Goal: Information Seeking & Learning: Learn about a topic

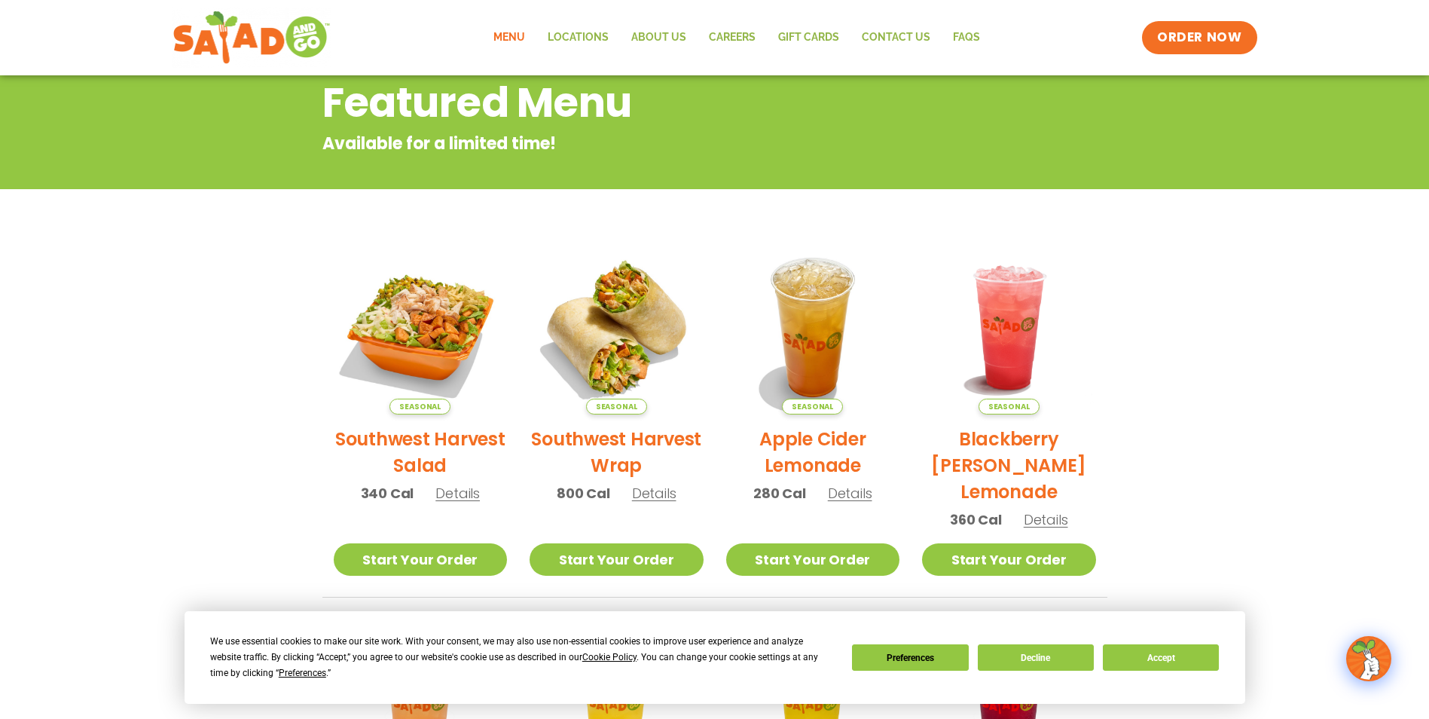
scroll to position [226, 0]
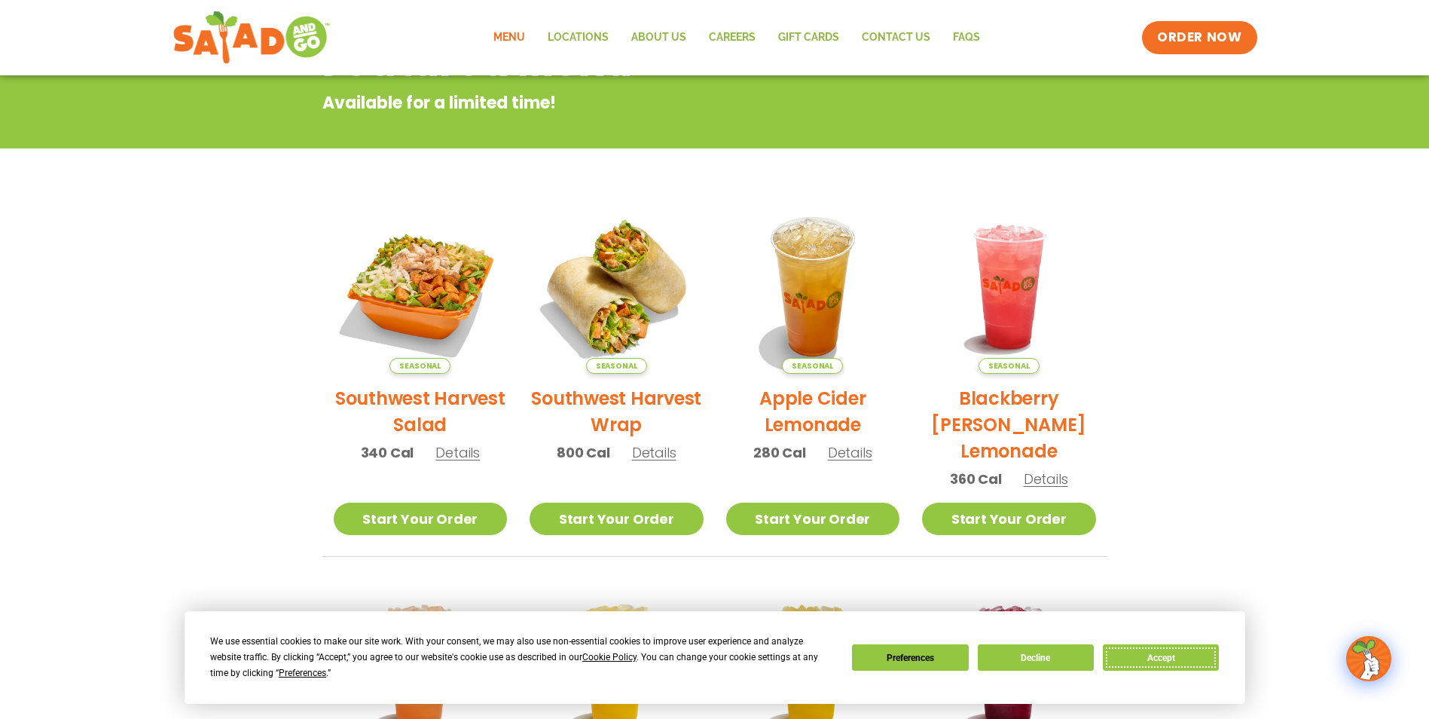
click at [1147, 661] on button "Accept" at bounding box center [1161, 657] width 116 height 26
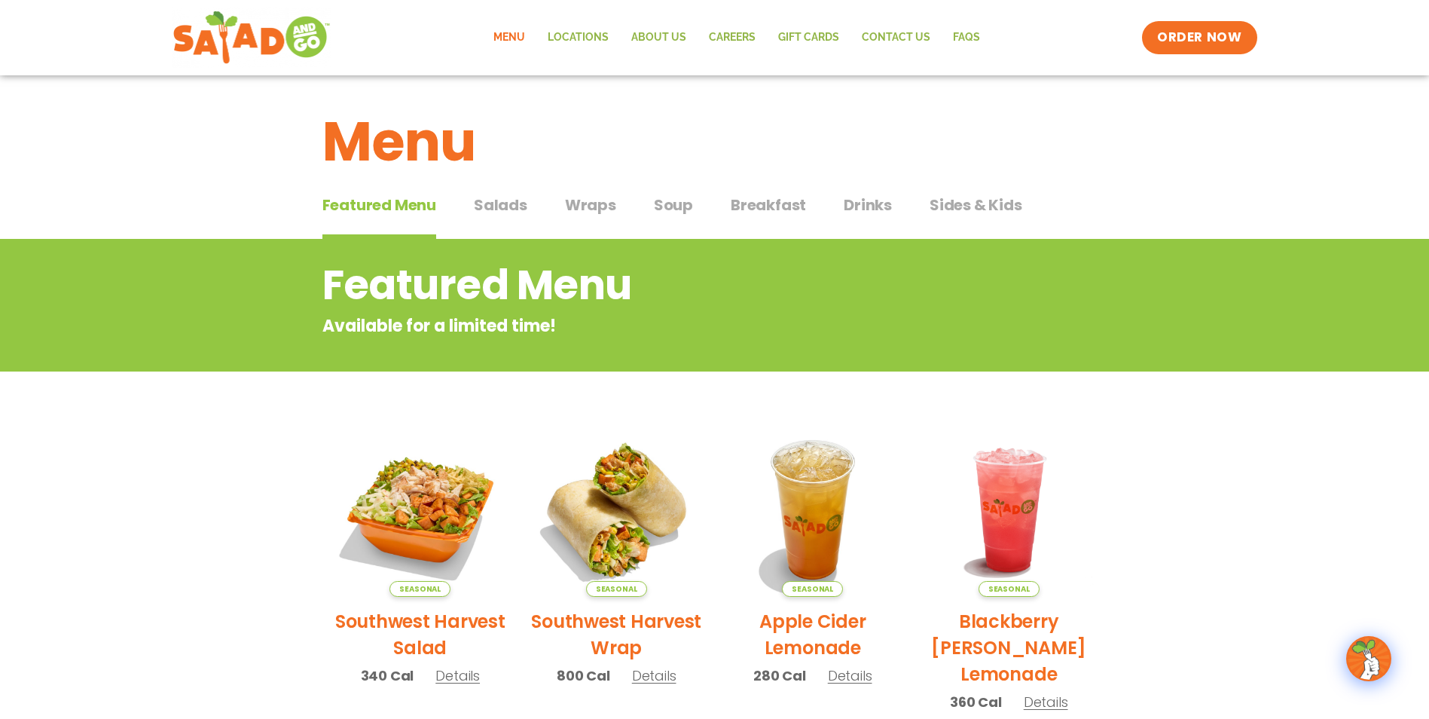
scroll to position [0, 0]
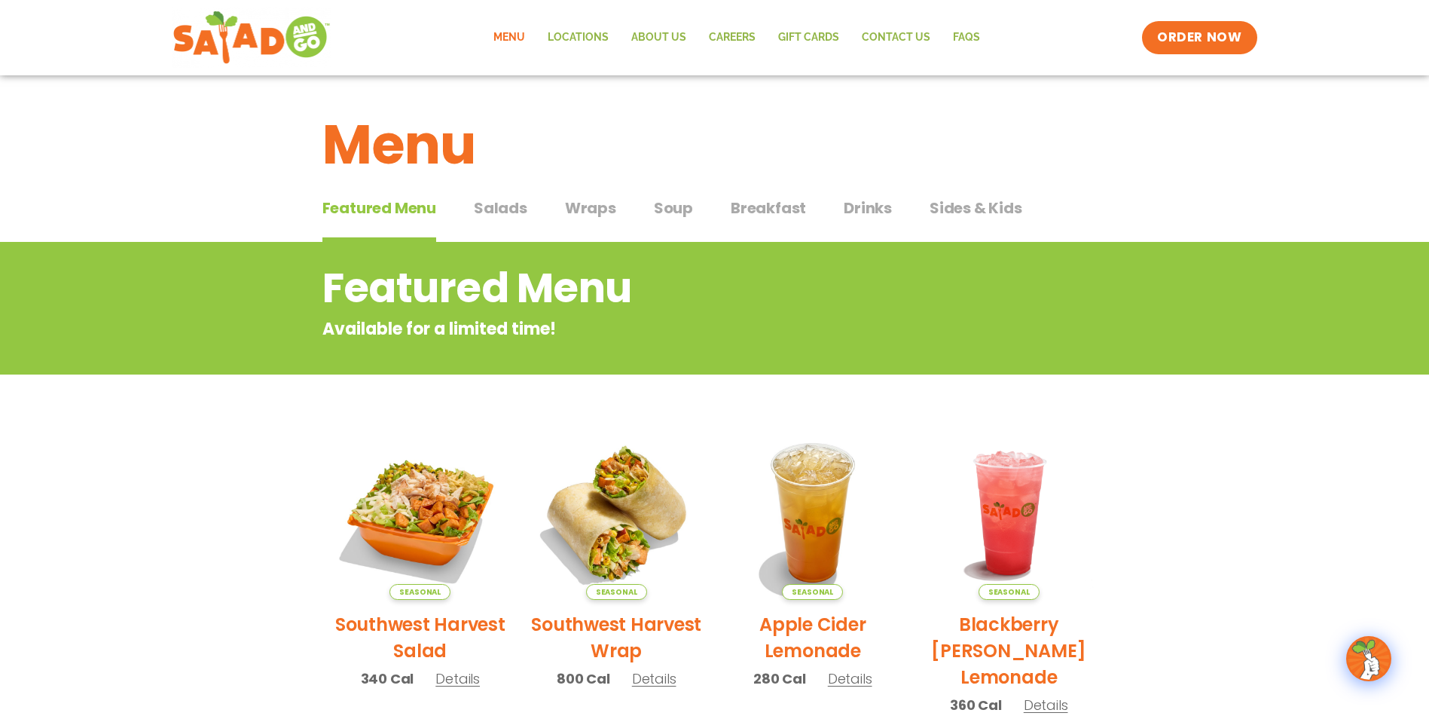
click at [494, 206] on span "Salads" at bounding box center [500, 208] width 53 height 23
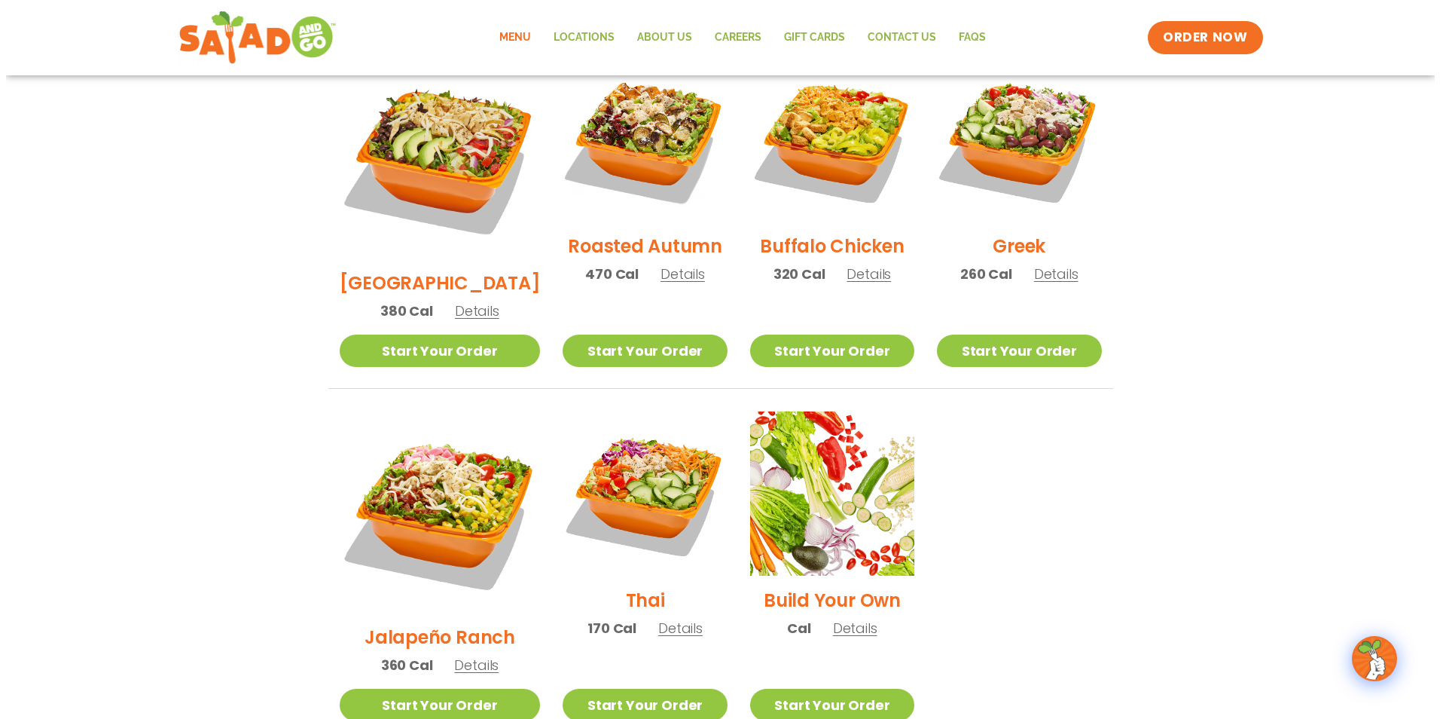
scroll to position [829, 0]
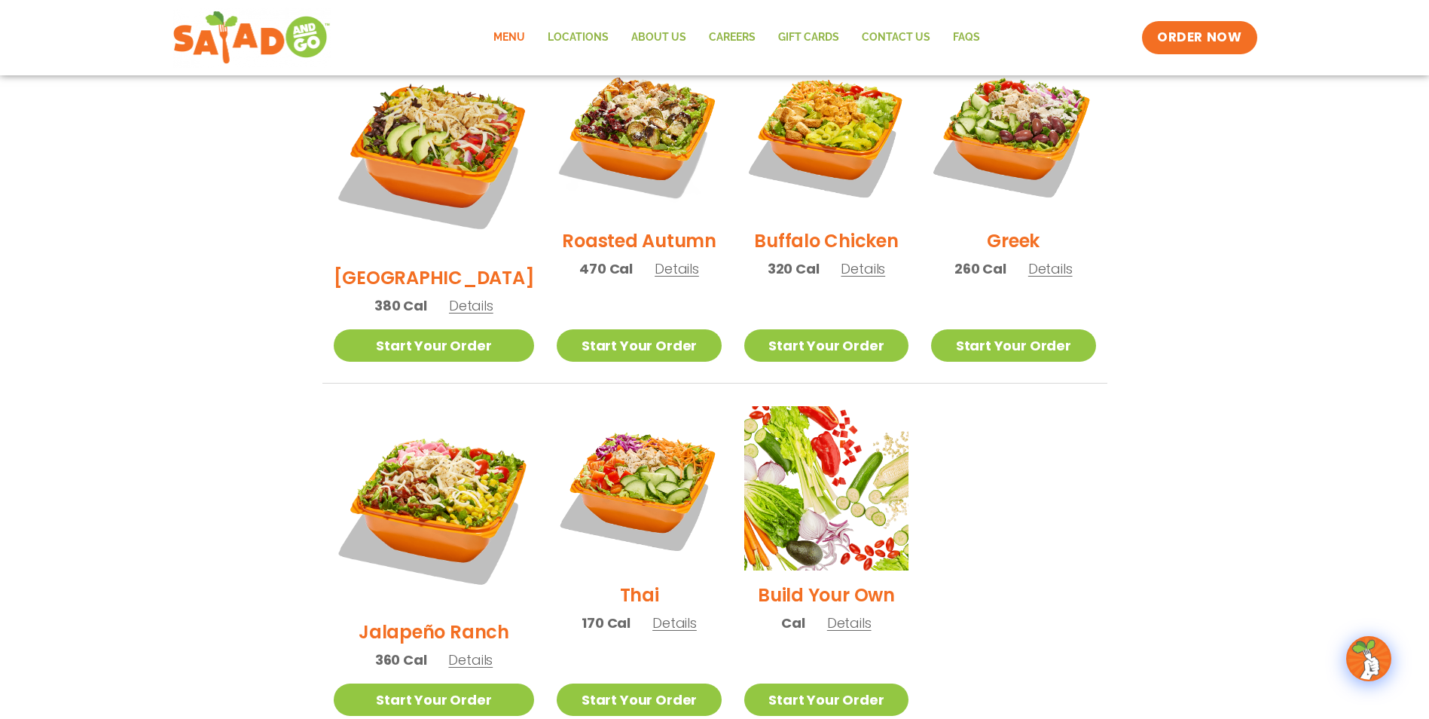
click at [450, 650] on span "Details" at bounding box center [470, 659] width 44 height 19
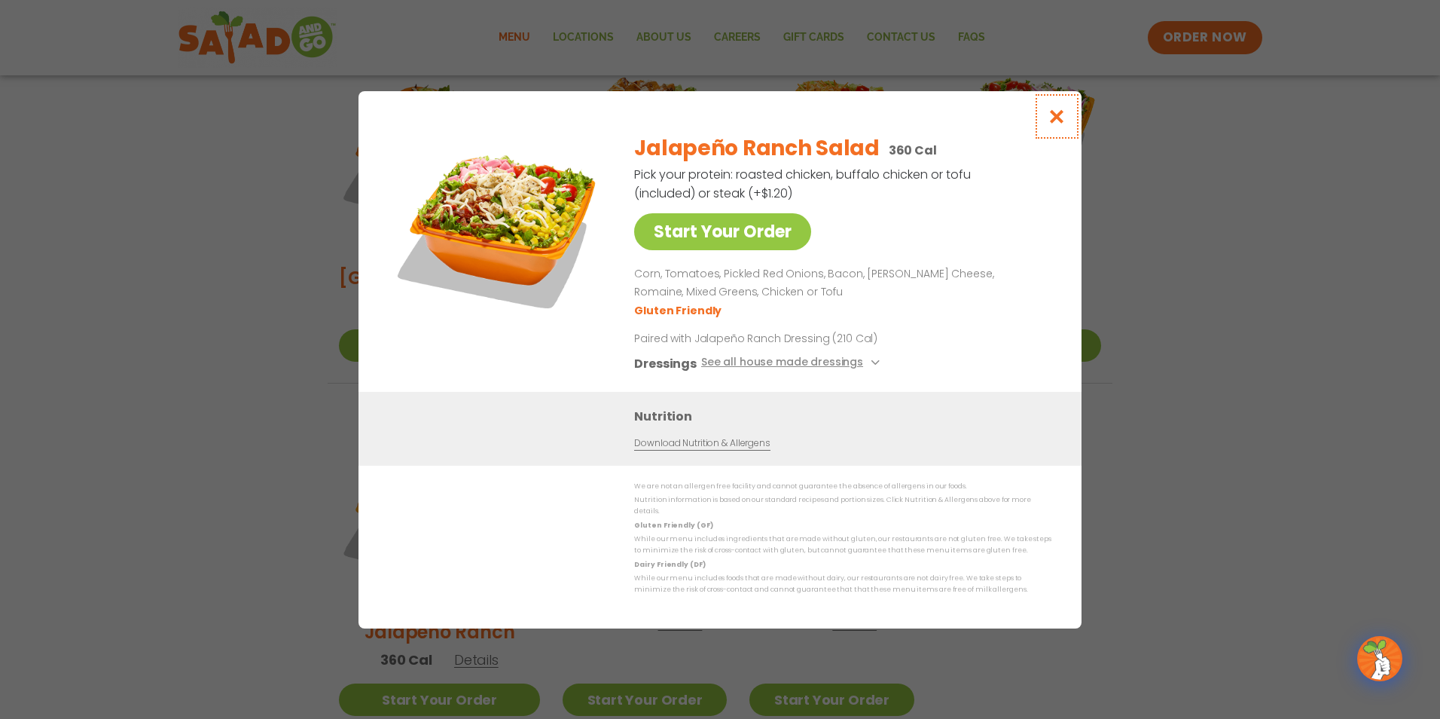
click at [1063, 121] on icon "Close modal" at bounding box center [1057, 116] width 19 height 16
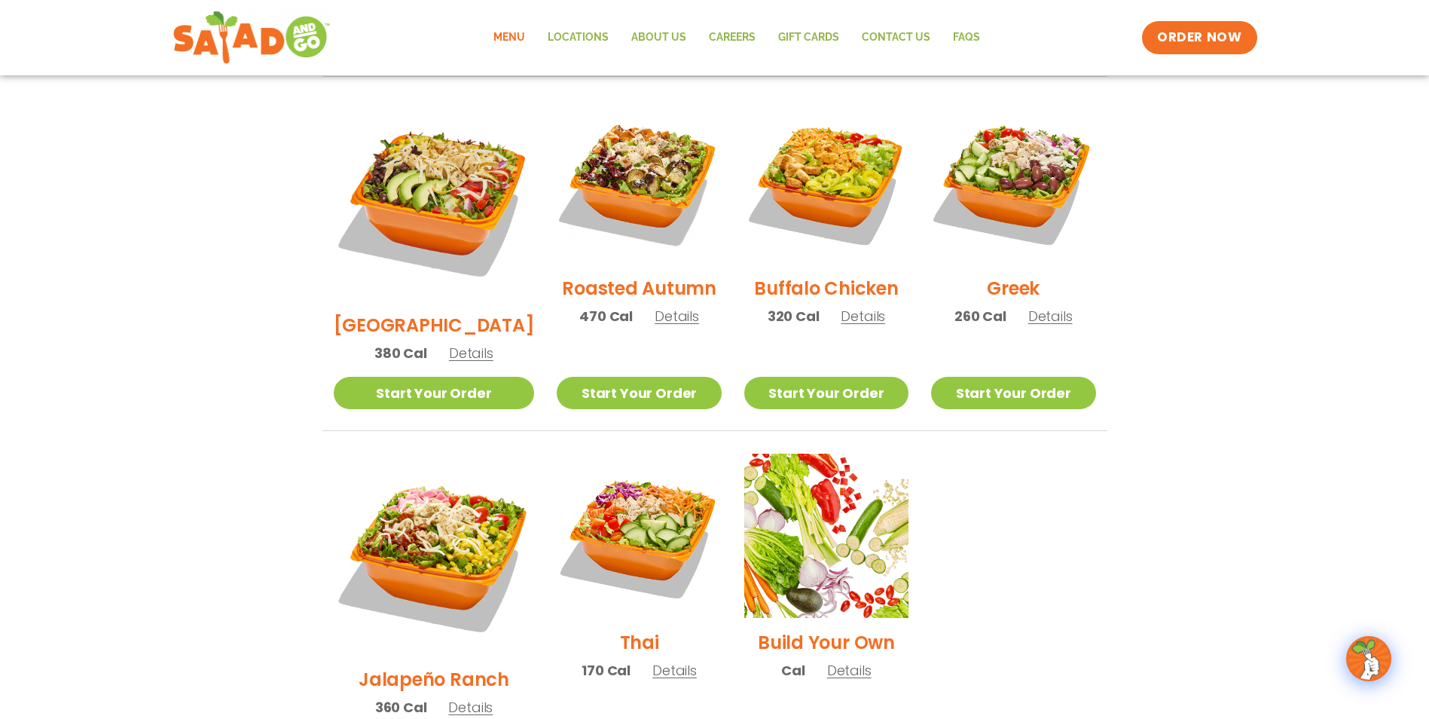
scroll to position [765, 0]
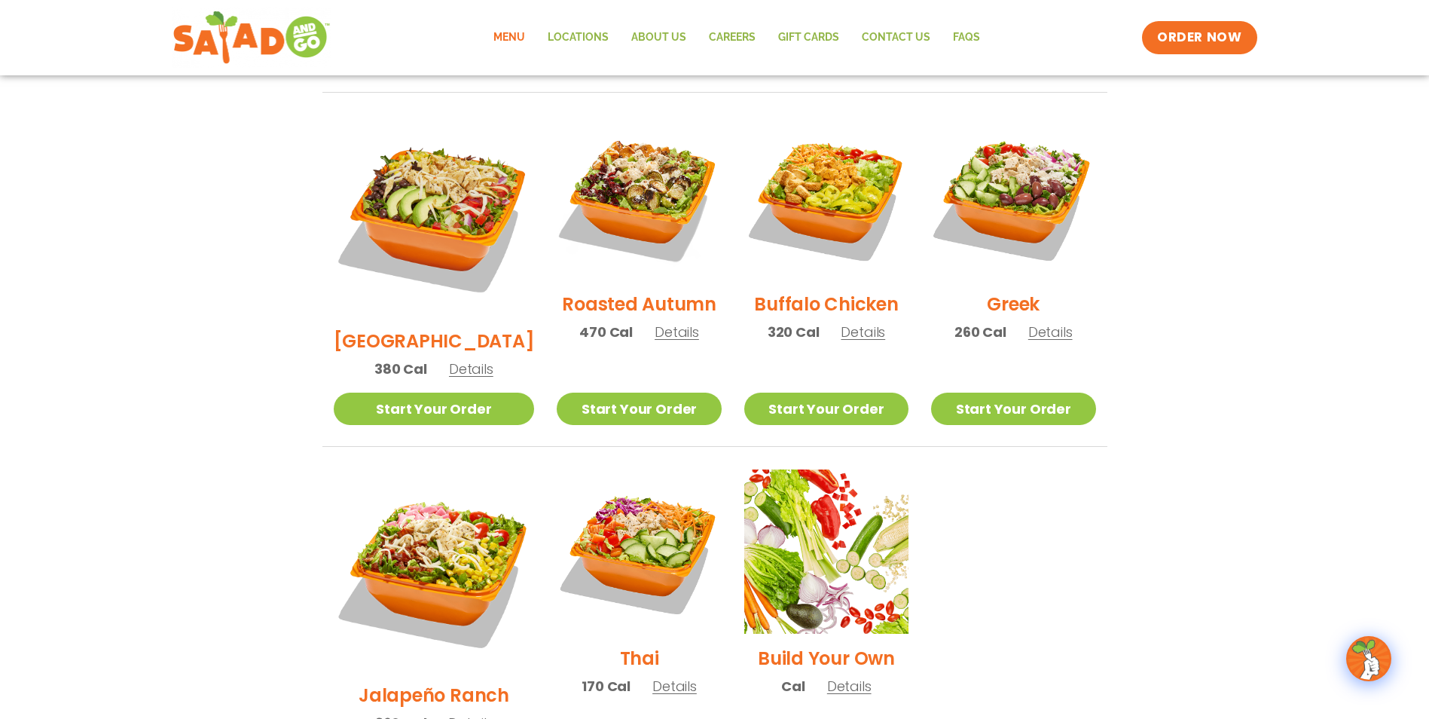
click at [846, 322] on span "Details" at bounding box center [863, 331] width 44 height 19
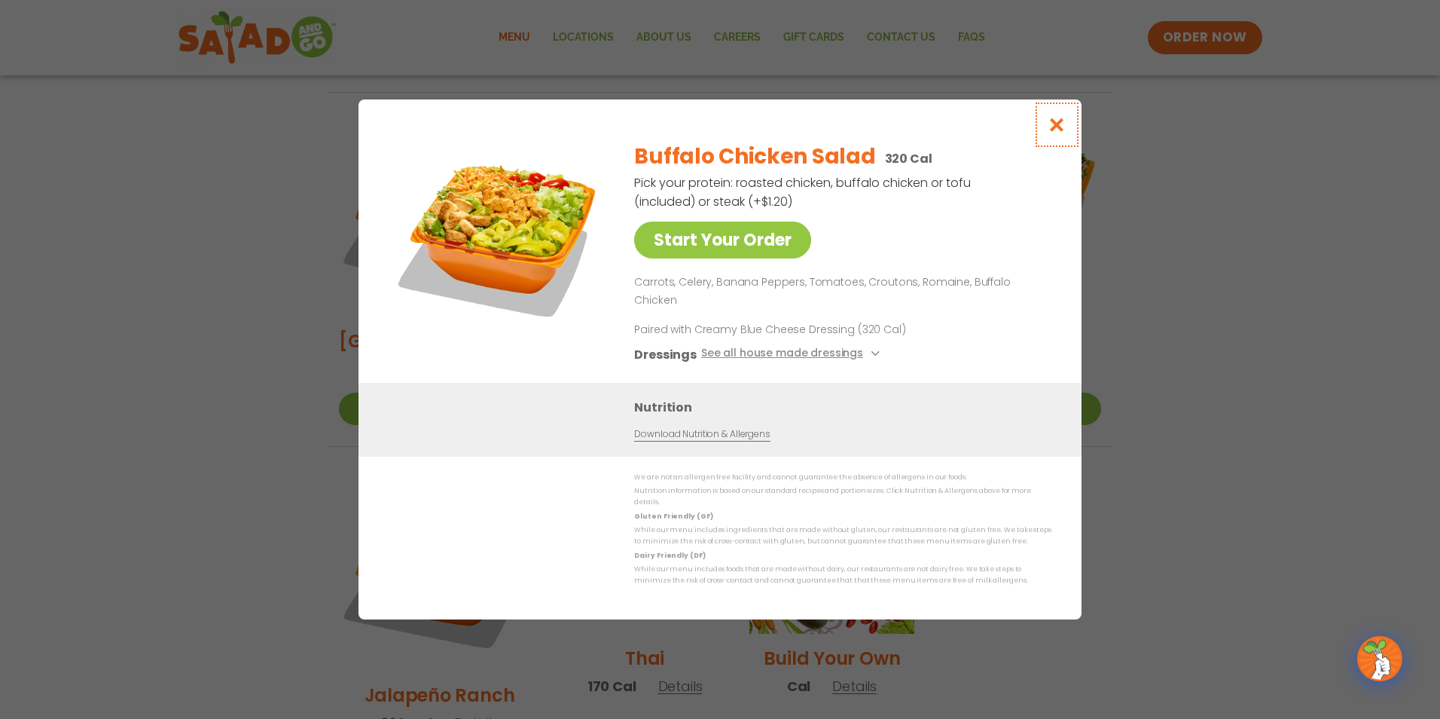
click at [1064, 133] on icon "Close modal" at bounding box center [1057, 125] width 19 height 16
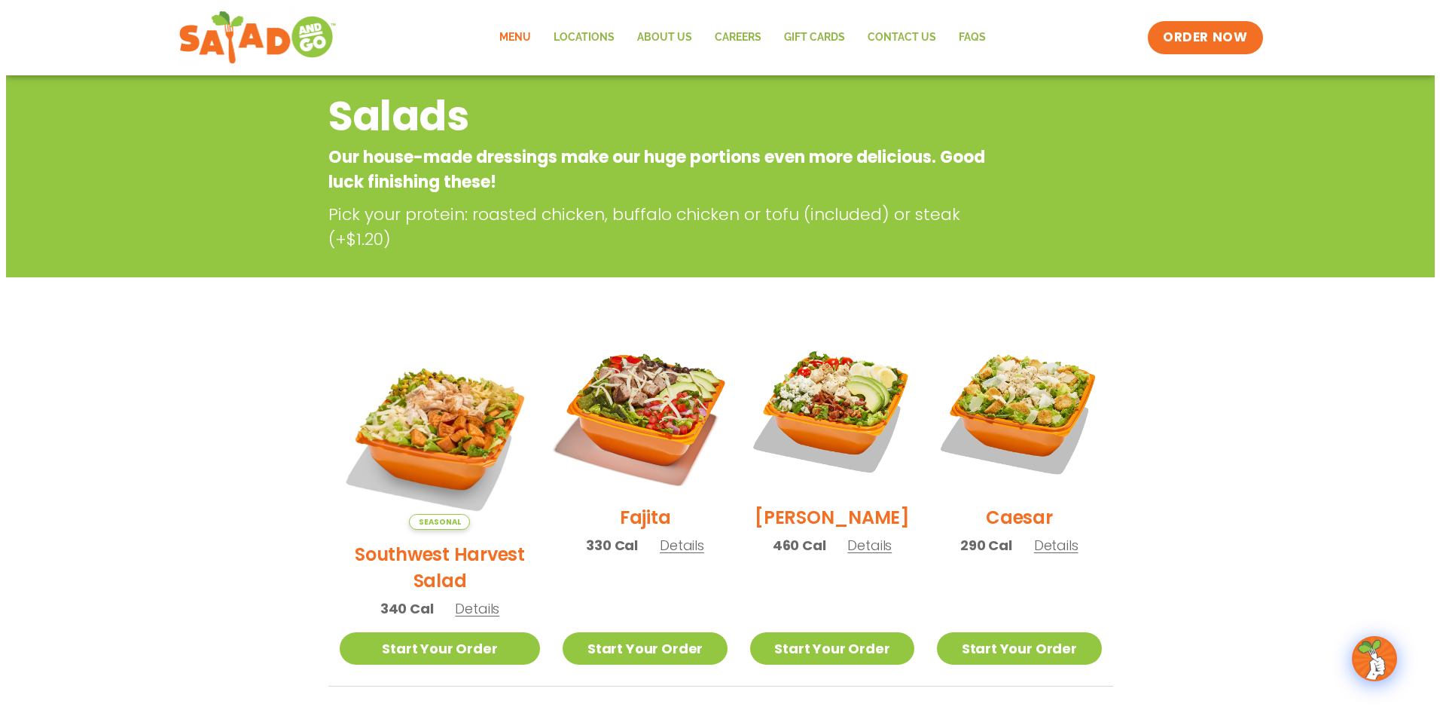
scroll to position [163, 0]
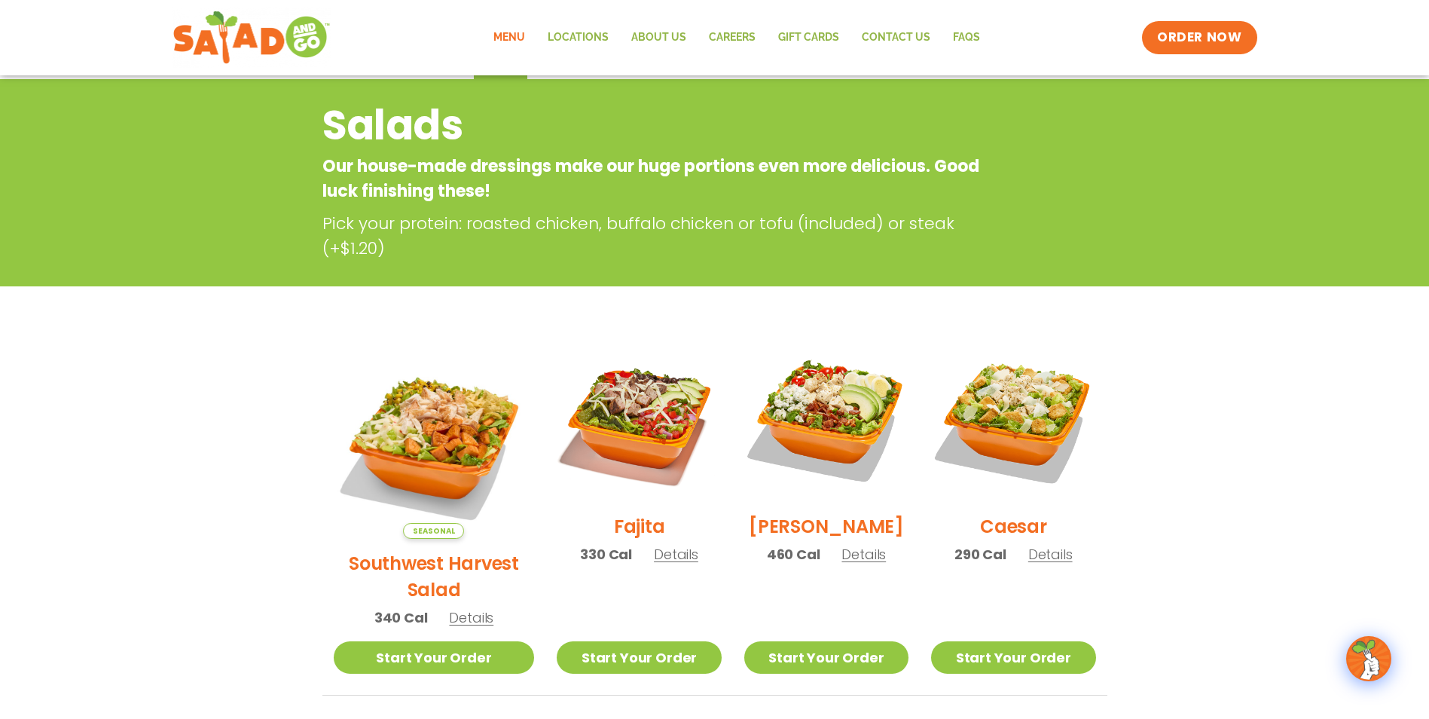
click at [459, 608] on span "Details" at bounding box center [471, 617] width 44 height 19
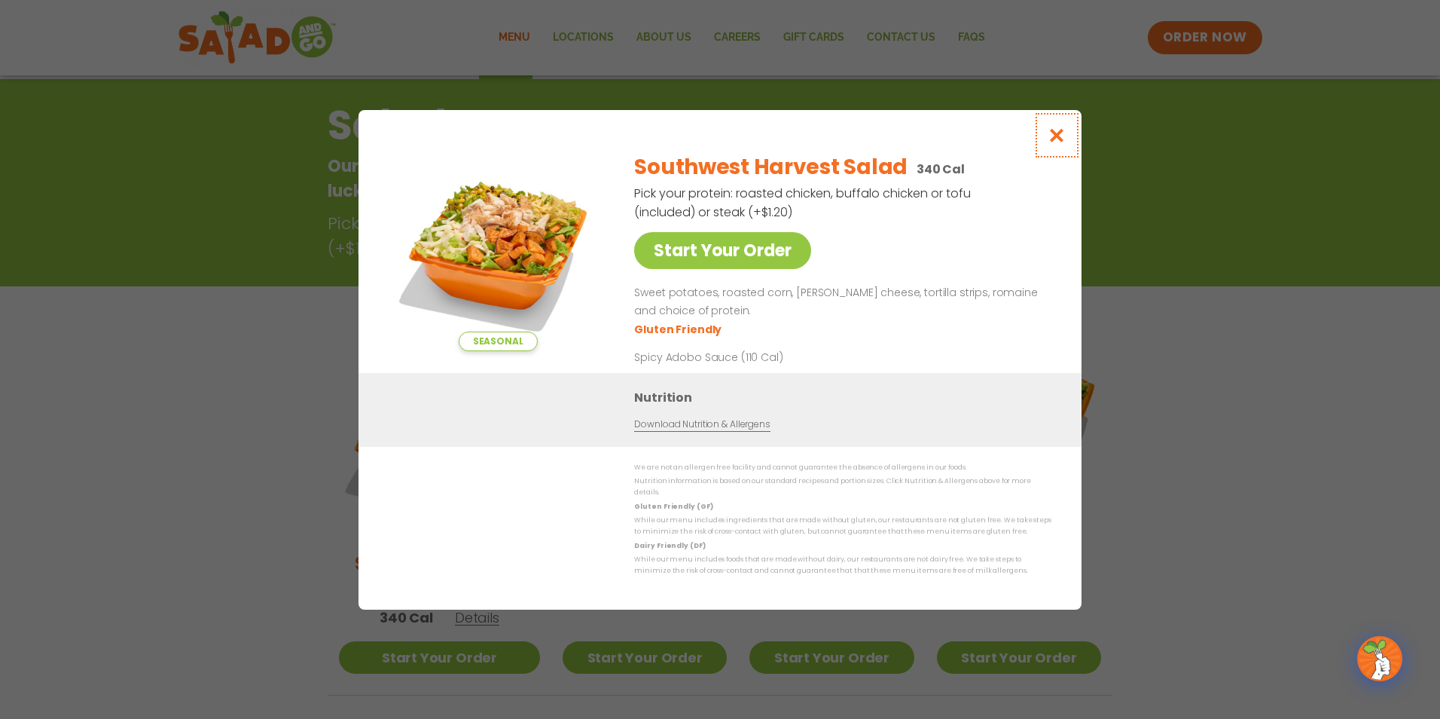
click at [1059, 136] on icon "Close modal" at bounding box center [1057, 135] width 19 height 16
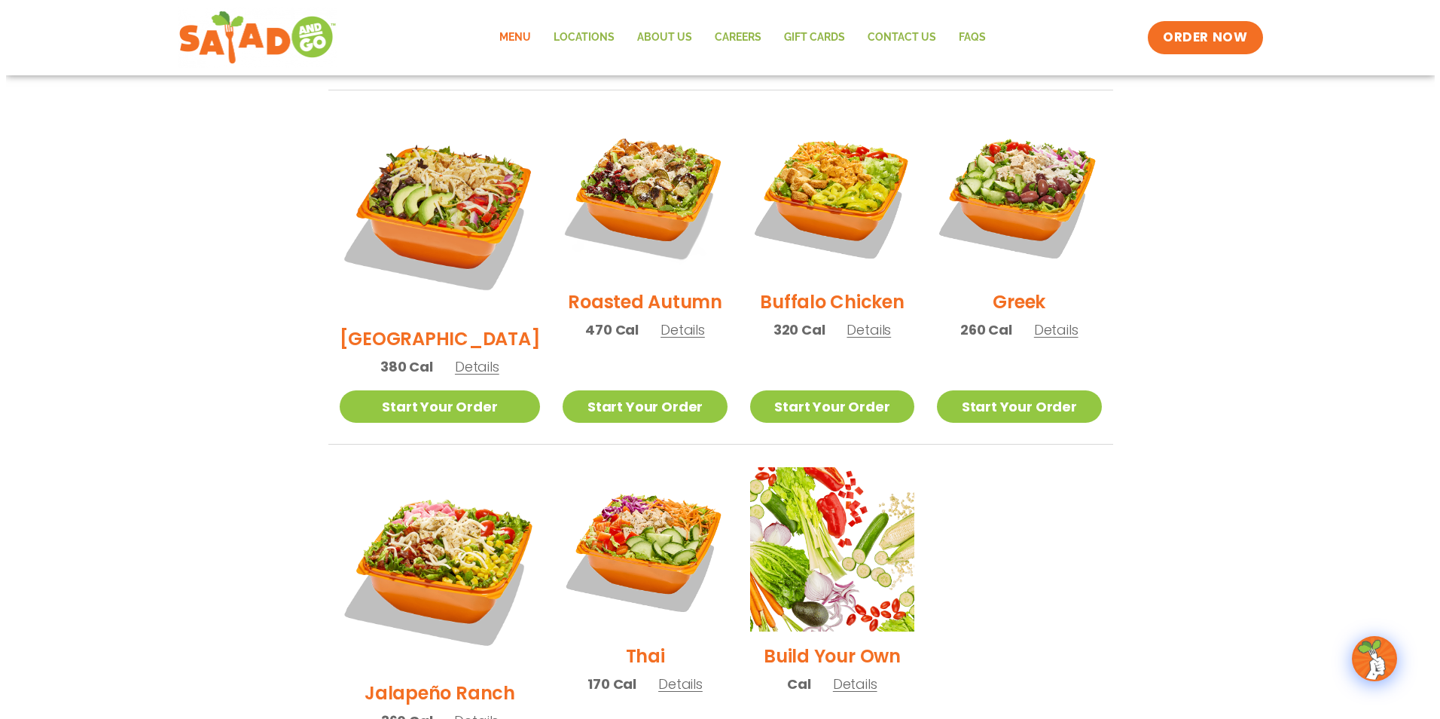
scroll to position [769, 0]
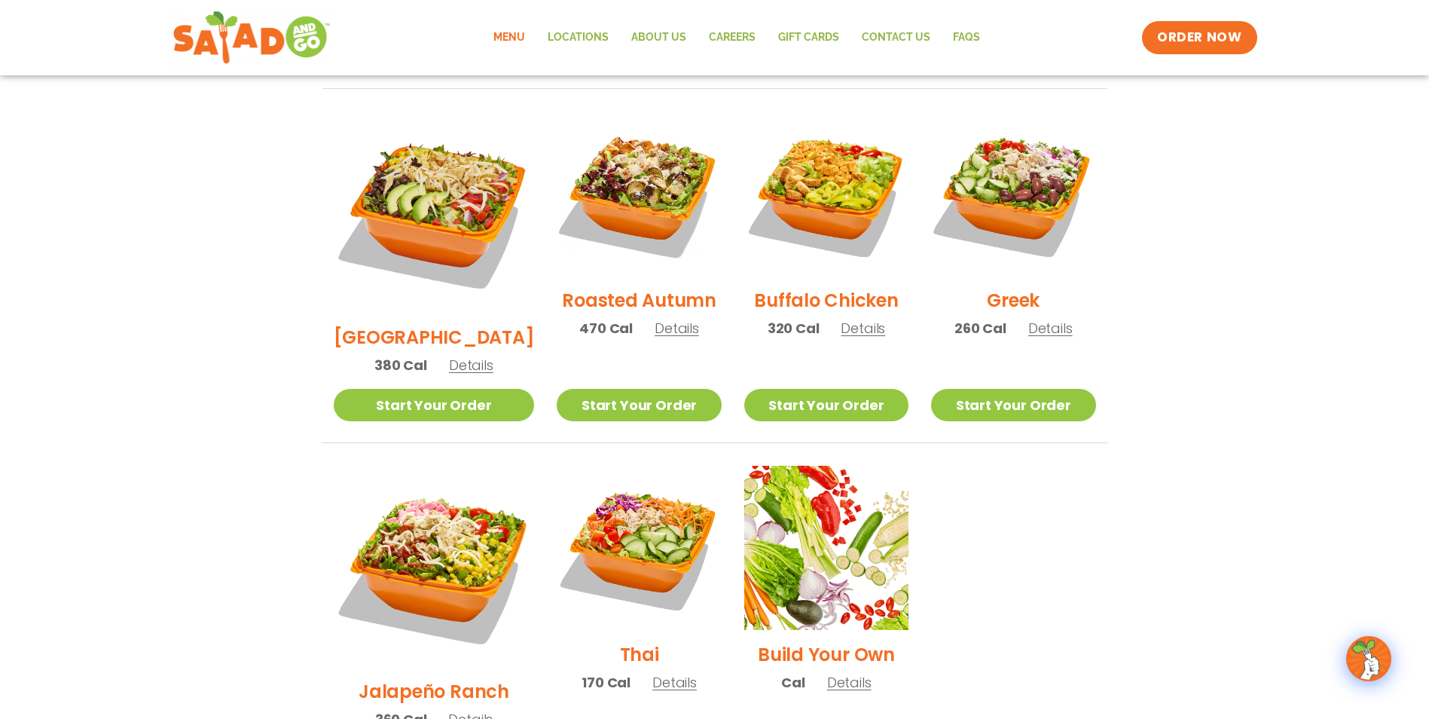
click at [467, 710] on span "Details" at bounding box center [470, 719] width 44 height 19
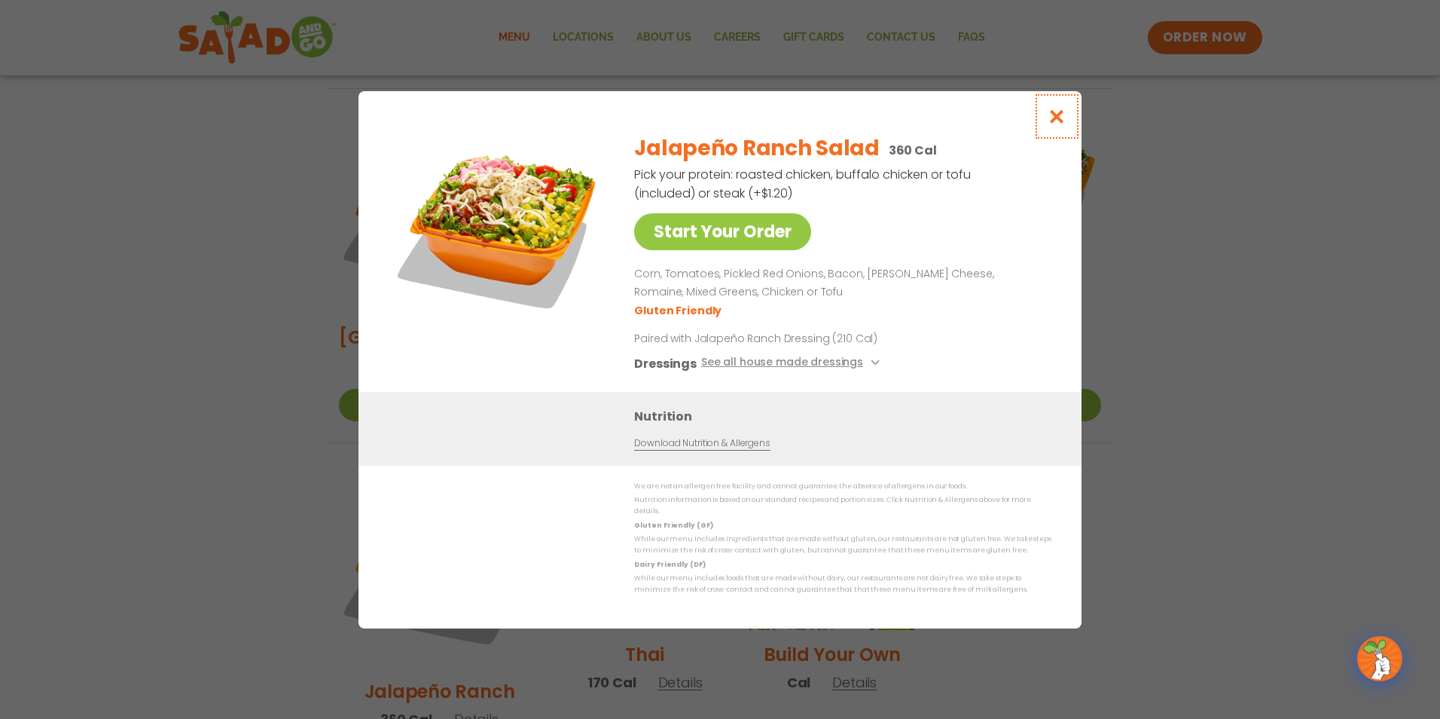
click at [1070, 116] on button "Close modal" at bounding box center [1057, 116] width 49 height 50
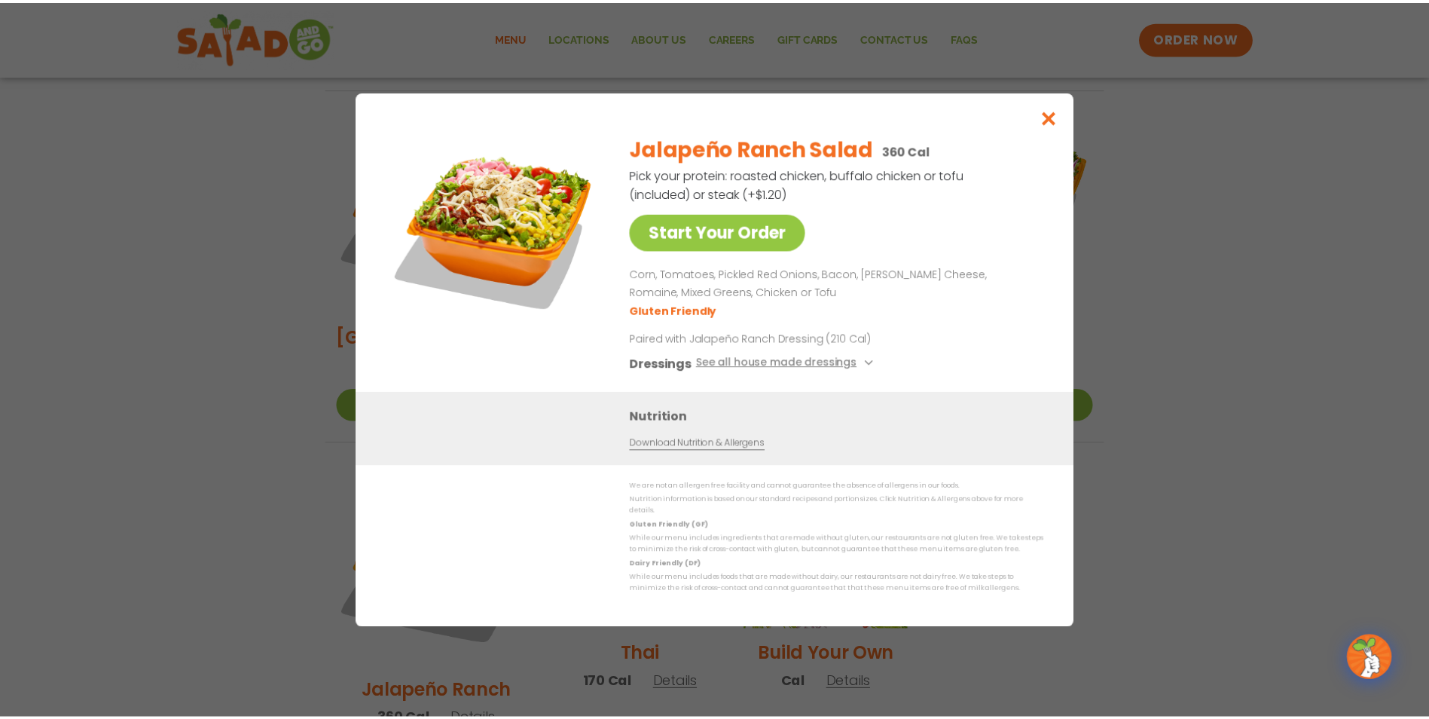
scroll to position [765, 0]
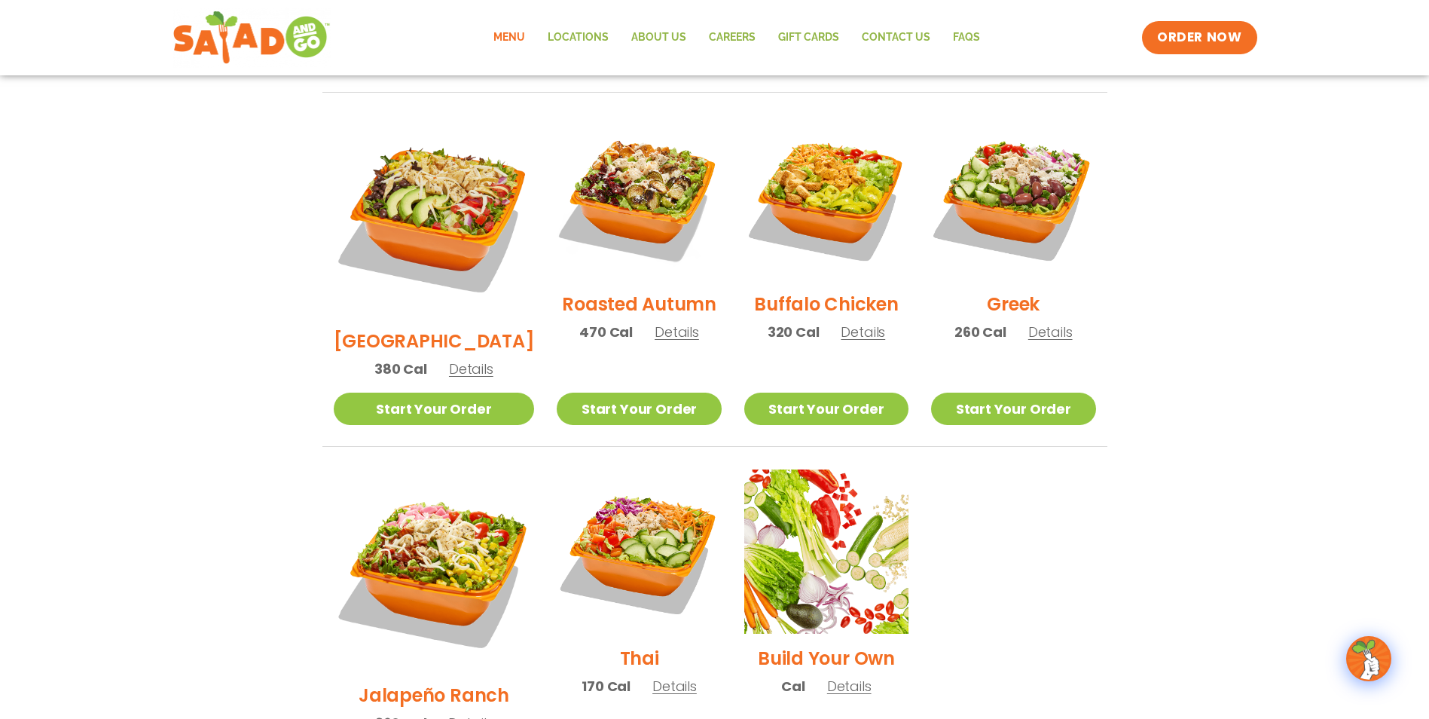
click at [853, 322] on span "Details" at bounding box center [863, 331] width 44 height 19
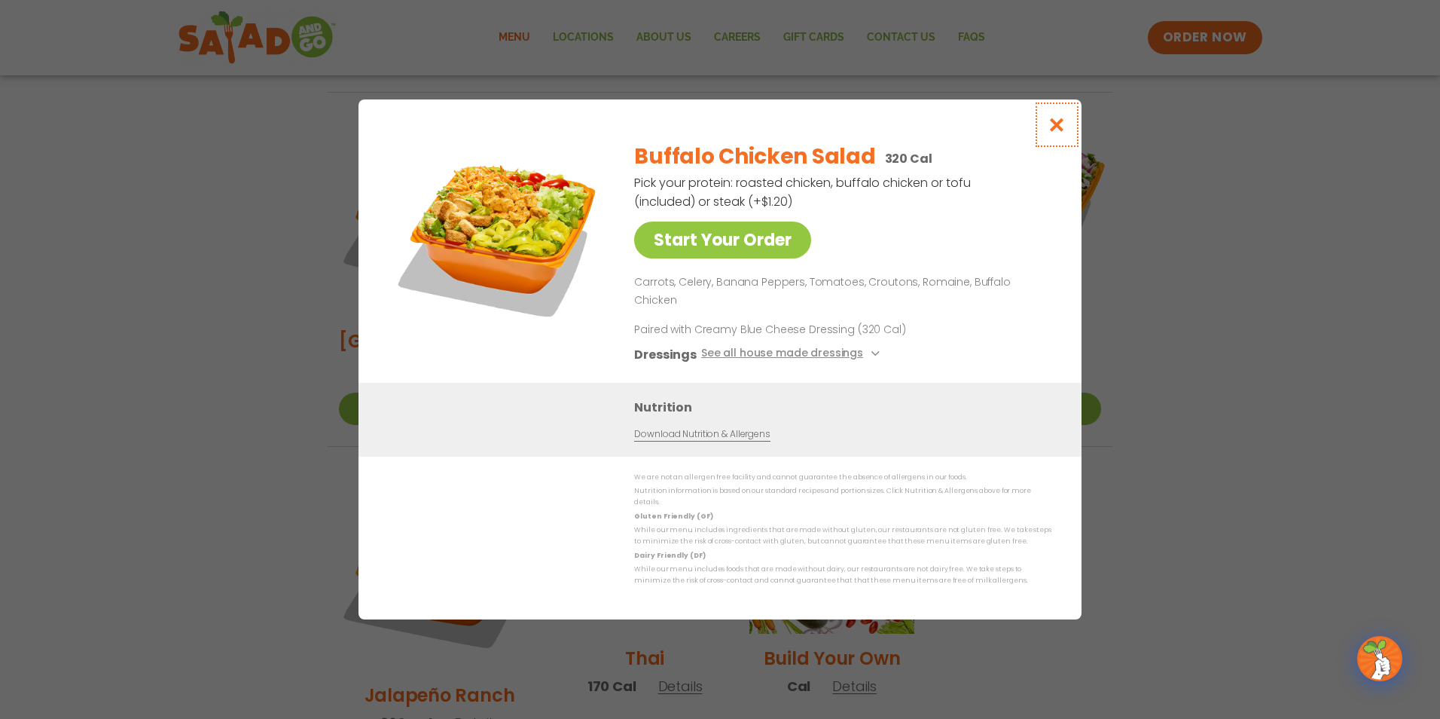
click at [1056, 133] on icon "Close modal" at bounding box center [1057, 125] width 19 height 16
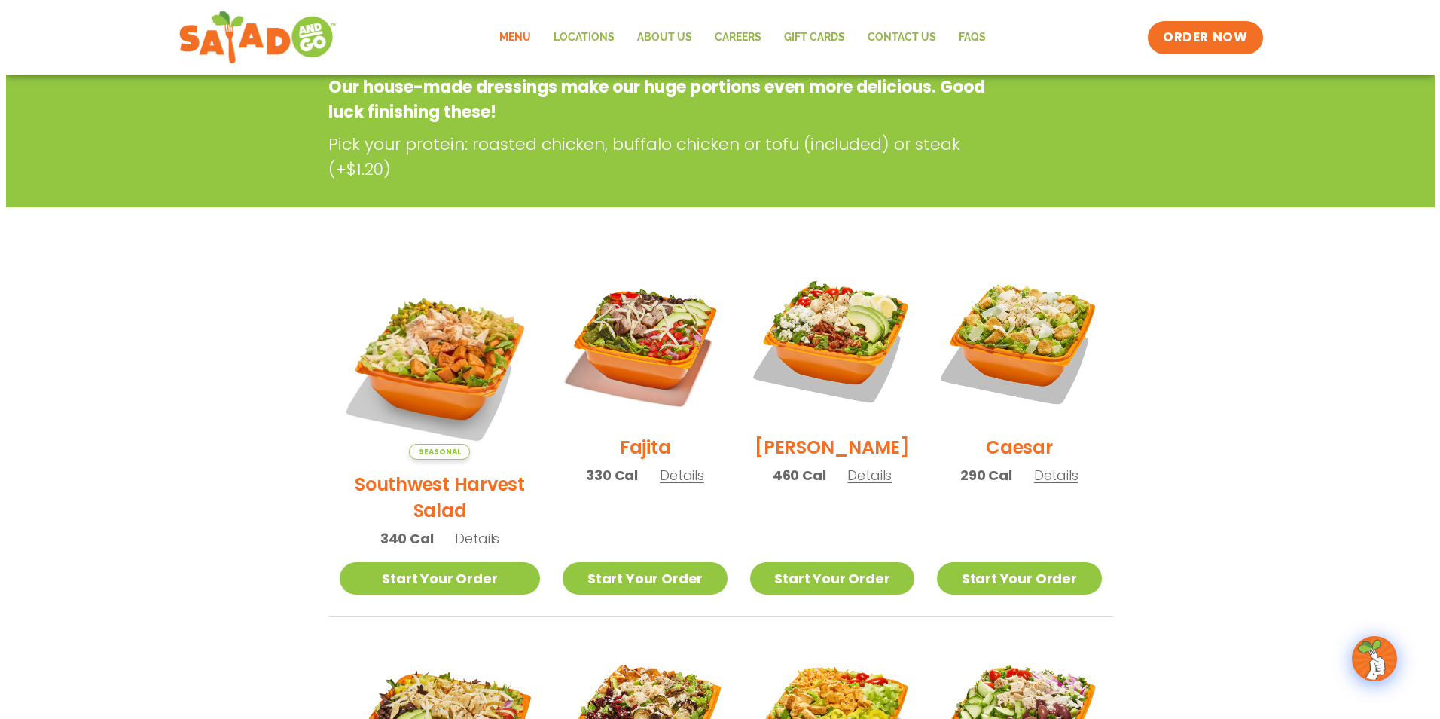
scroll to position [238, 0]
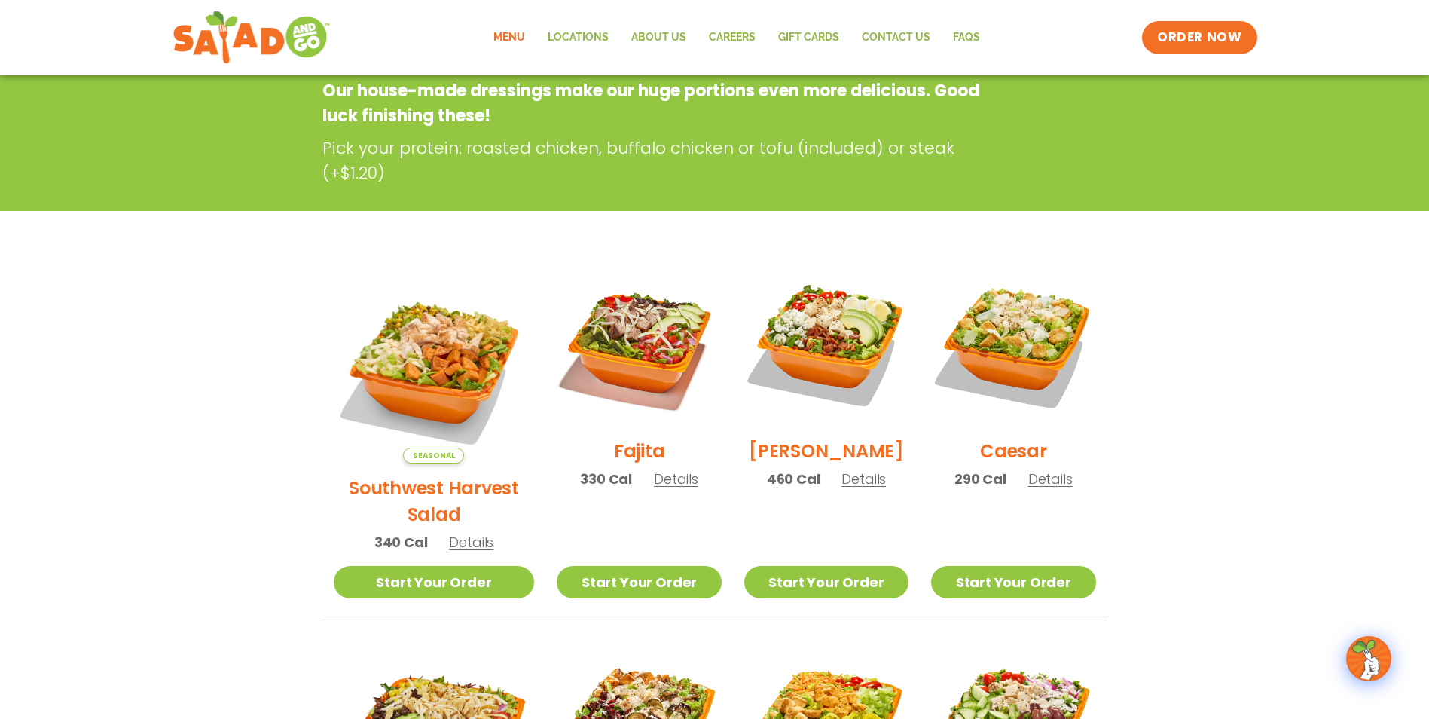
click at [459, 533] on span "Details" at bounding box center [471, 542] width 44 height 19
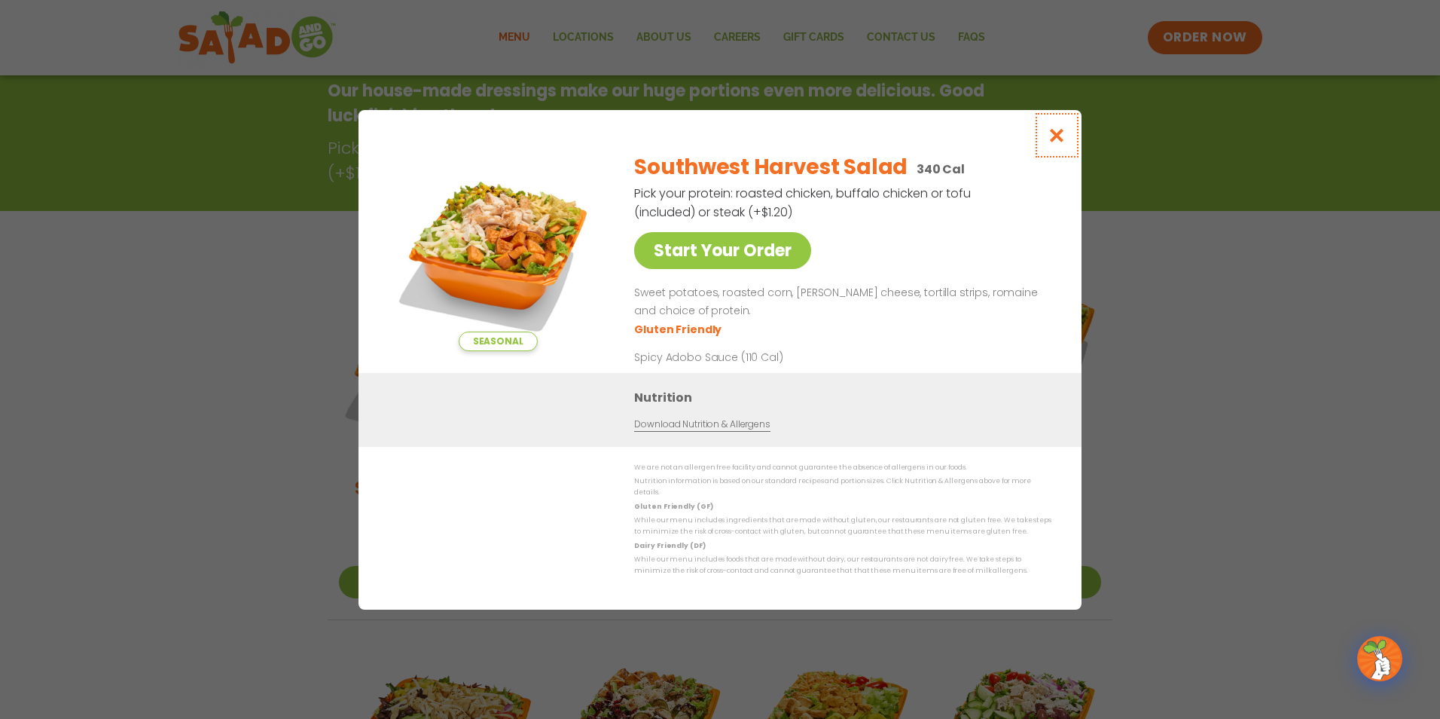
click at [1048, 137] on icon "Close modal" at bounding box center [1057, 135] width 19 height 16
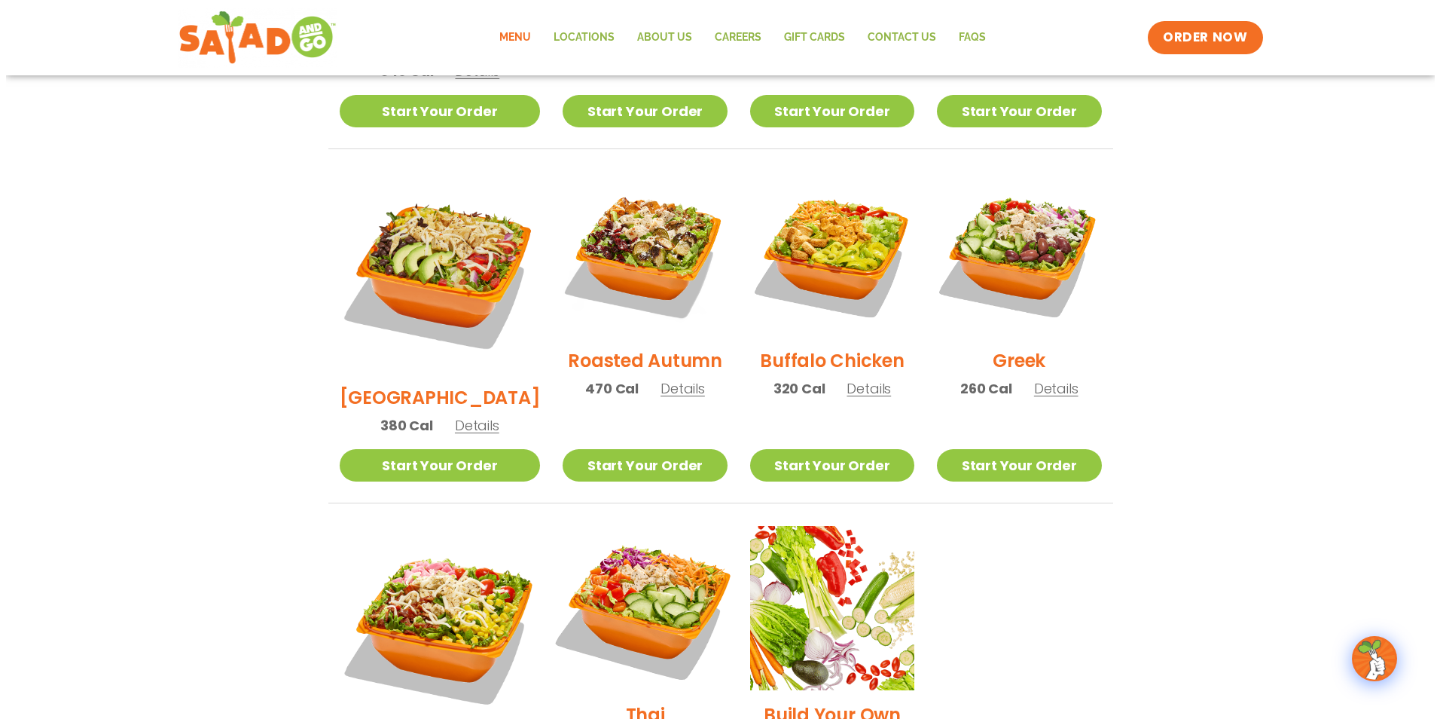
scroll to position [844, 0]
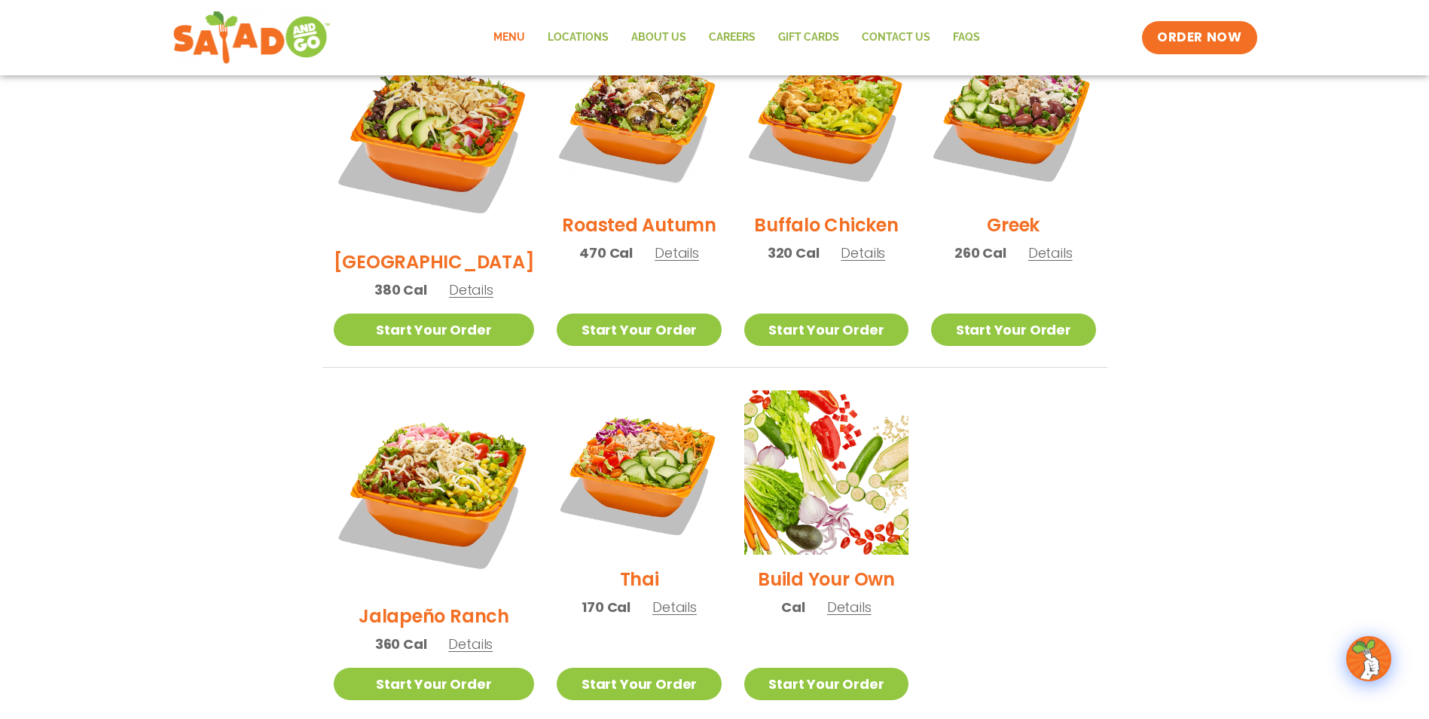
click at [459, 634] on span "Details" at bounding box center [470, 643] width 44 height 19
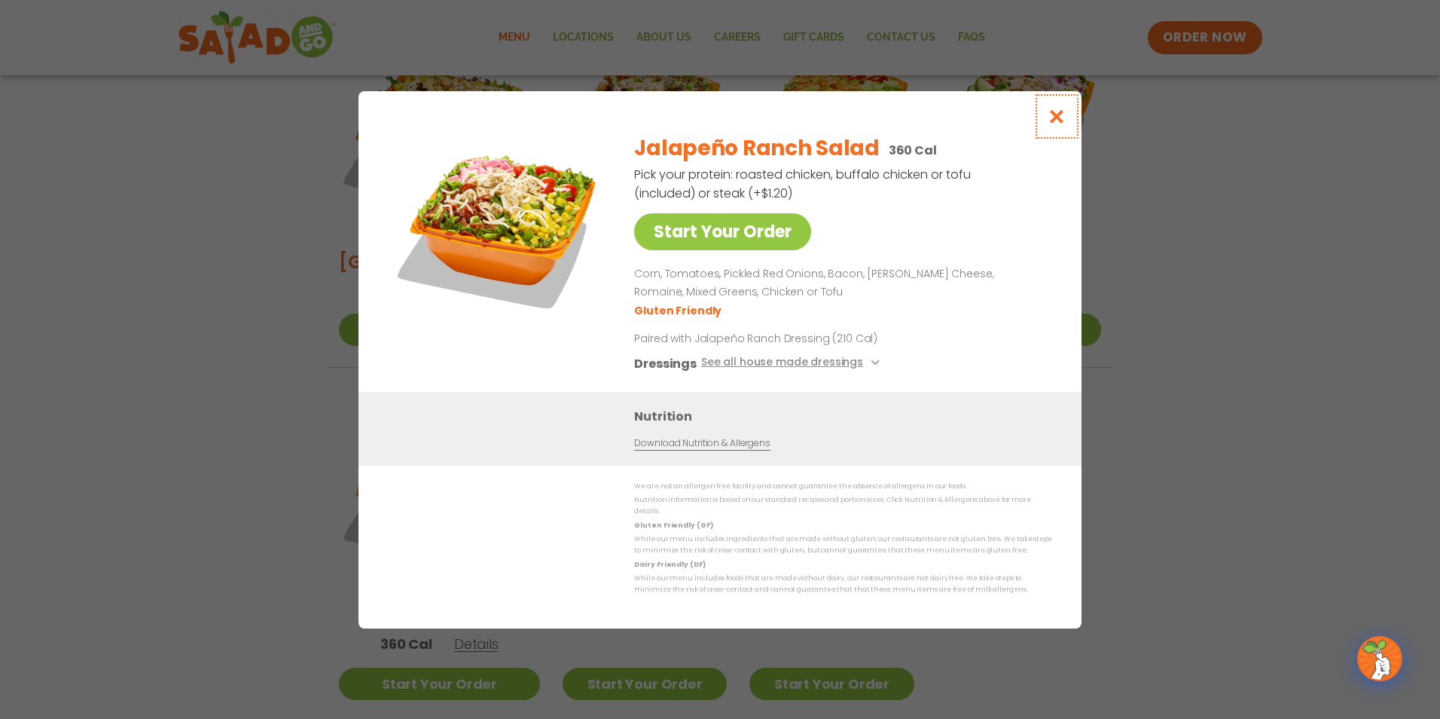
click at [1054, 122] on icon "Close modal" at bounding box center [1057, 116] width 19 height 16
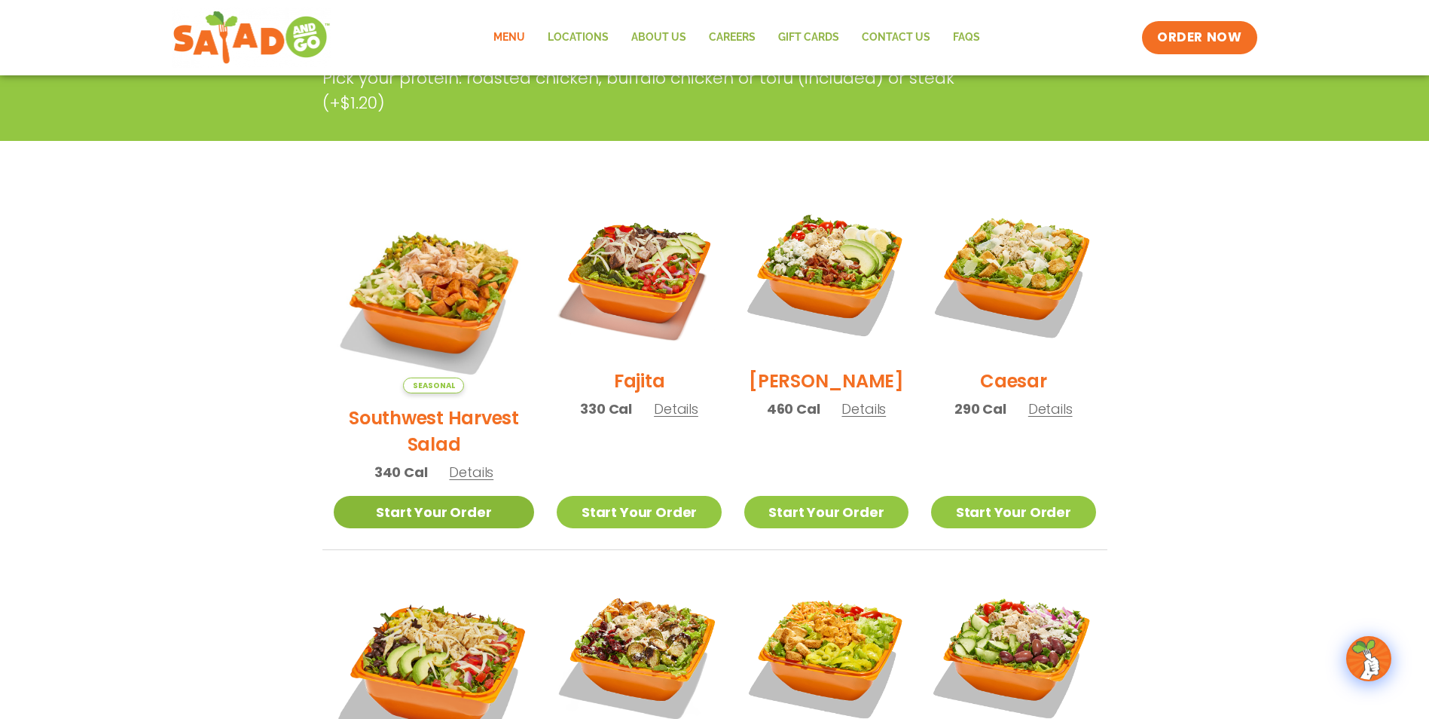
scroll to position [301, 0]
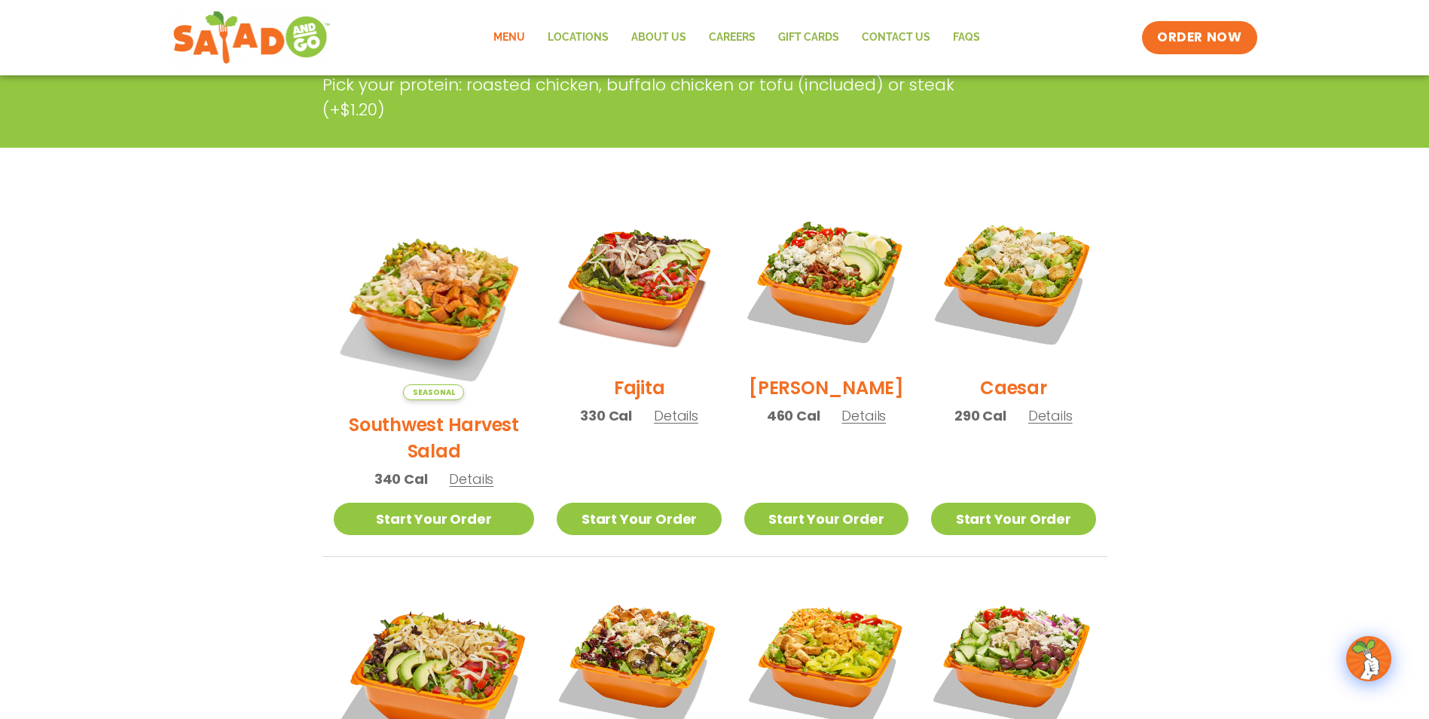
click at [451, 469] on span "Details" at bounding box center [471, 478] width 44 height 19
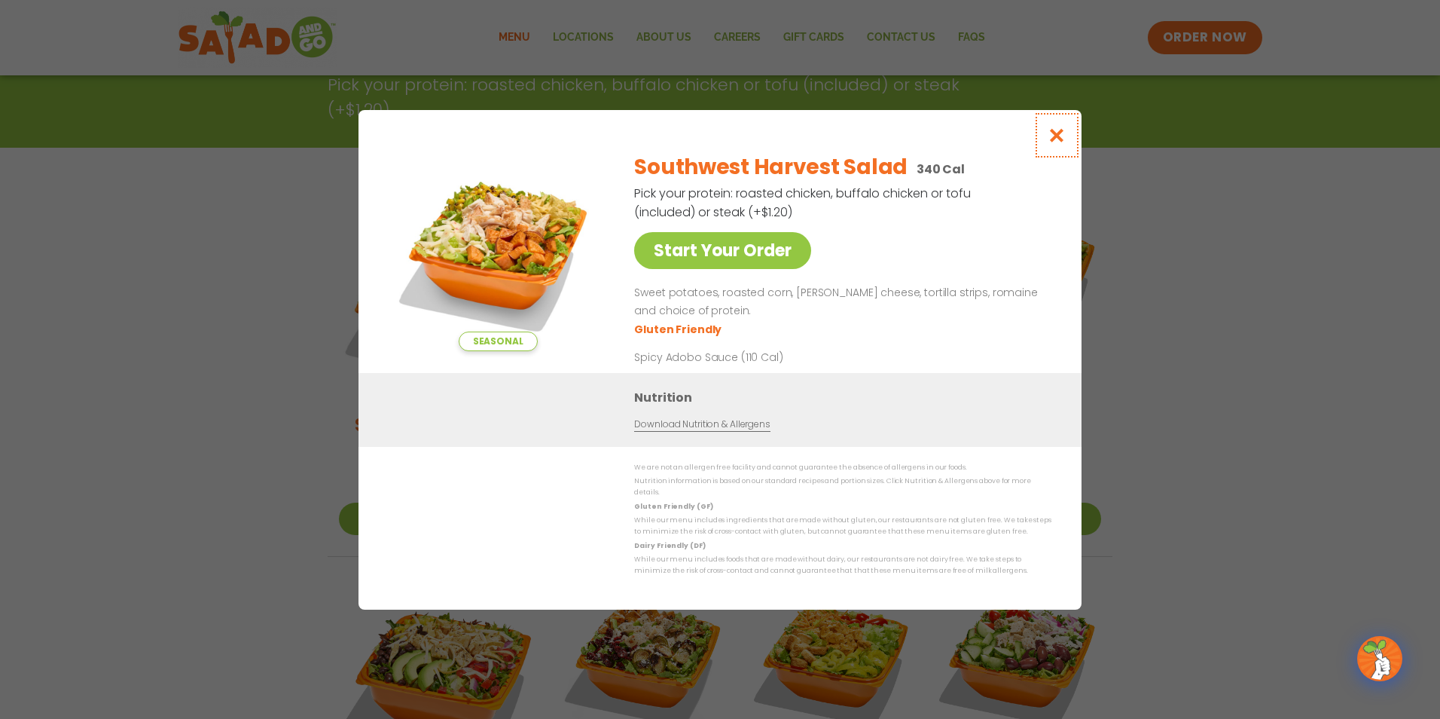
click at [1054, 141] on icon "Close modal" at bounding box center [1057, 135] width 19 height 16
